Goal: Transaction & Acquisition: Purchase product/service

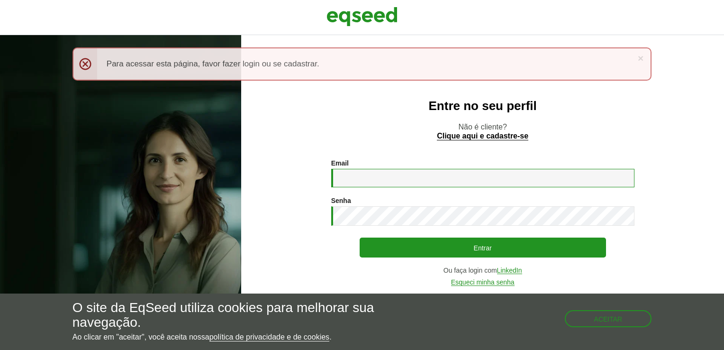
click at [368, 175] on input "Email *" at bounding box center [482, 178] width 303 height 18
type input "**********"
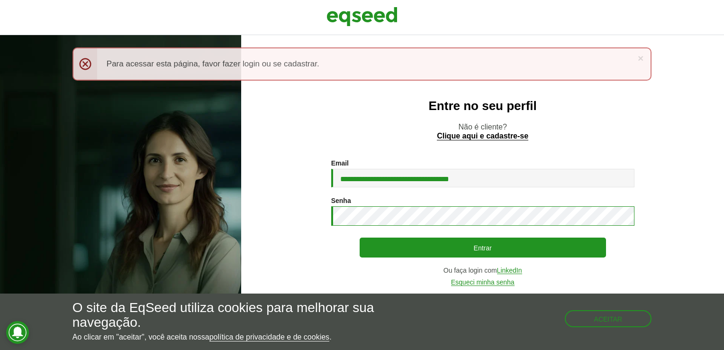
click at [360, 237] on button "Entrar" at bounding box center [483, 247] width 246 height 20
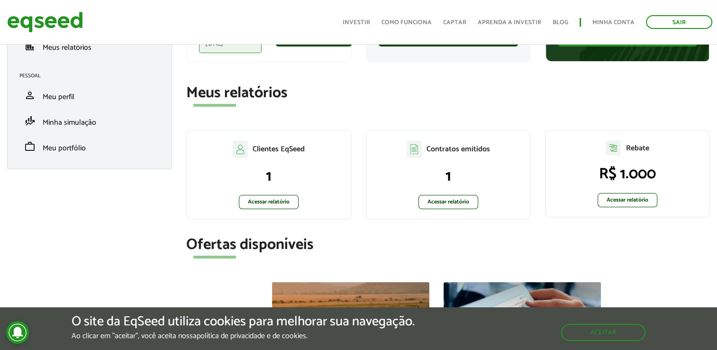
scroll to position [142, 0]
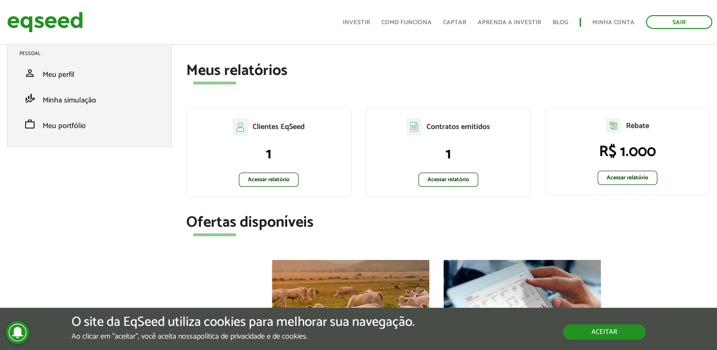
click at [641, 324] on button "Aceitar" at bounding box center [604, 331] width 82 height 15
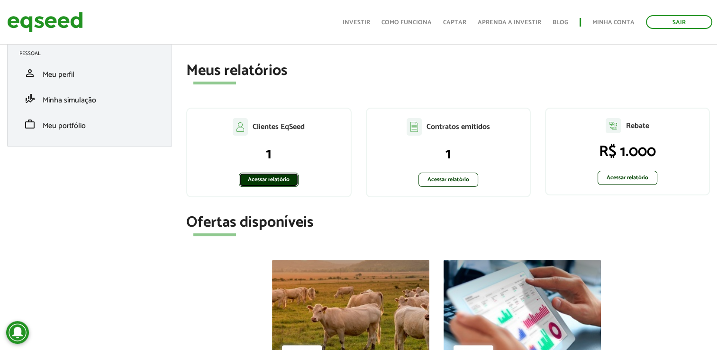
click at [277, 181] on link "Acessar relatório" at bounding box center [269, 180] width 60 height 14
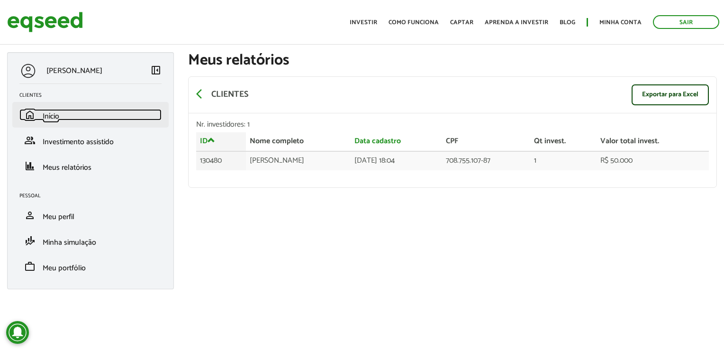
click at [73, 110] on link "home Início" at bounding box center [90, 114] width 142 height 11
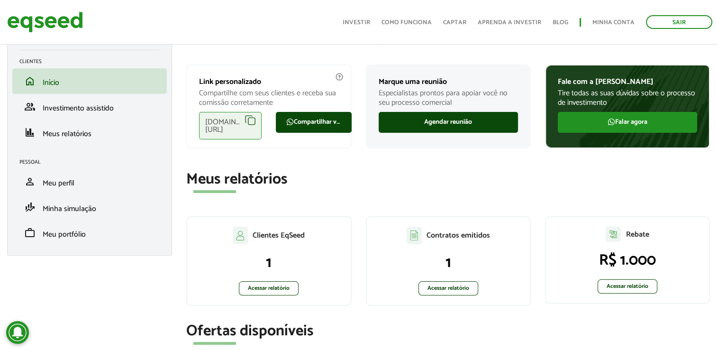
scroll to position [95, 0]
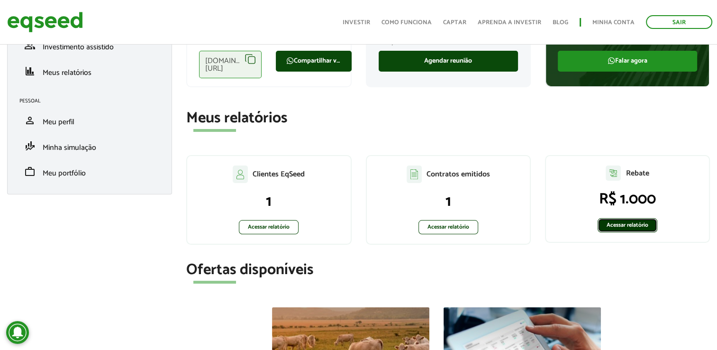
click at [652, 225] on link "Acessar relatório" at bounding box center [628, 225] width 60 height 14
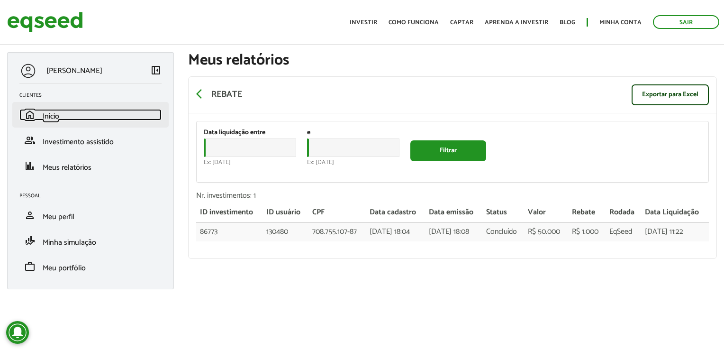
click at [55, 111] on span "Início" at bounding box center [51, 116] width 17 height 13
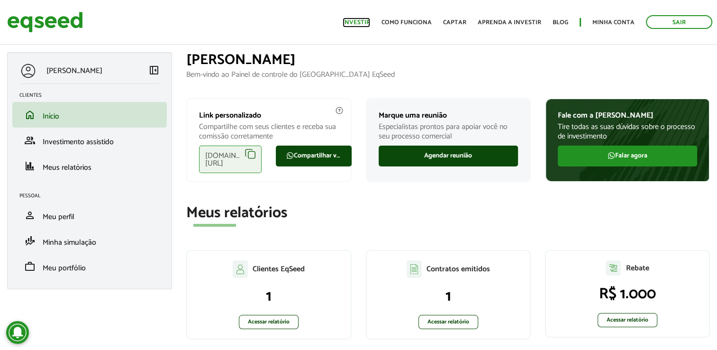
click at [365, 23] on link "Investir" at bounding box center [356, 22] width 27 height 6
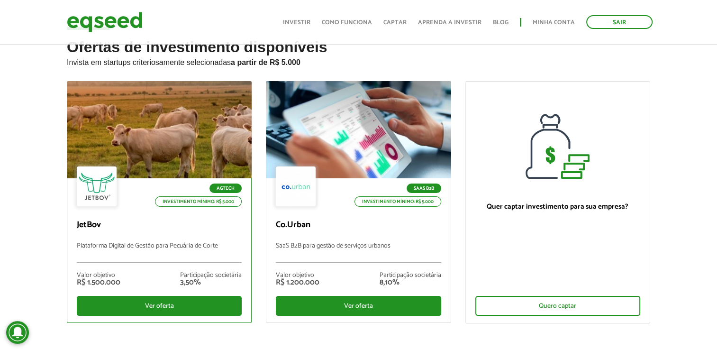
scroll to position [47, 0]
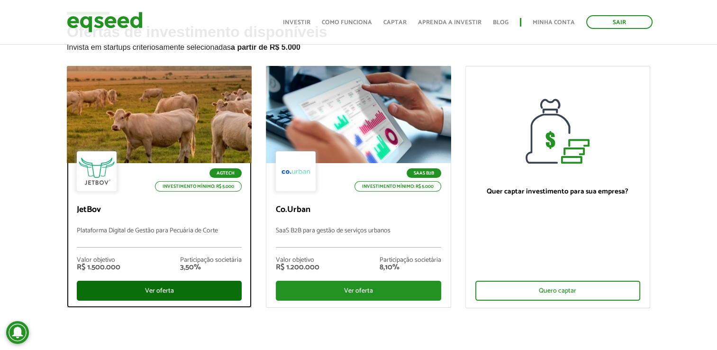
click at [166, 291] on div "Ver oferta" at bounding box center [159, 291] width 165 height 20
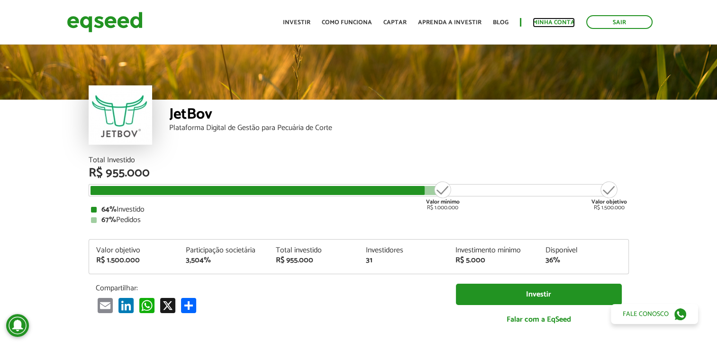
click at [537, 22] on link "Minha conta" at bounding box center [554, 22] width 42 height 6
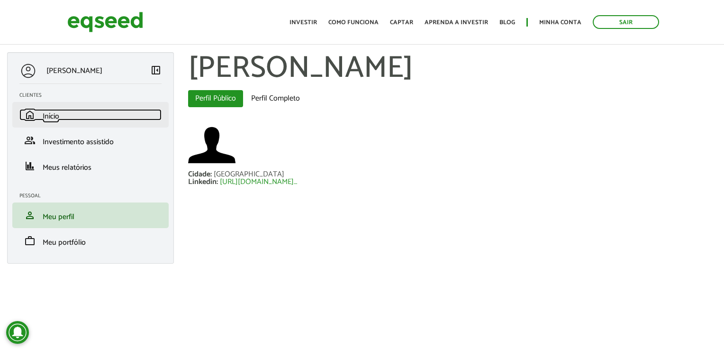
click at [55, 110] on span "Início" at bounding box center [51, 116] width 17 height 13
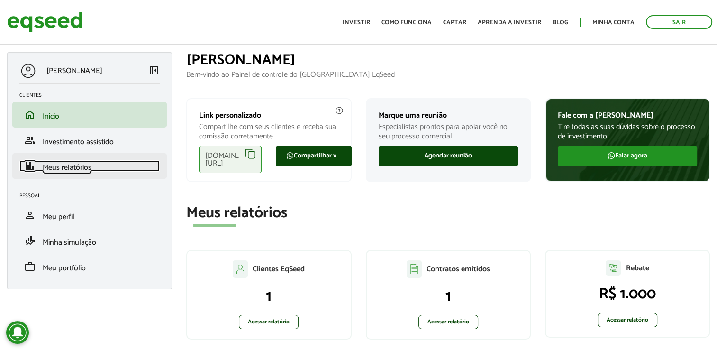
click at [82, 168] on span "Meus relatórios" at bounding box center [67, 167] width 49 height 13
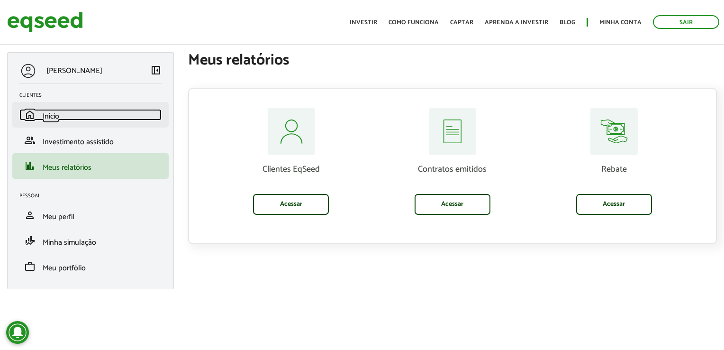
click at [51, 110] on span "Início" at bounding box center [51, 116] width 17 height 13
